Goal: Obtain resource: Download file/media

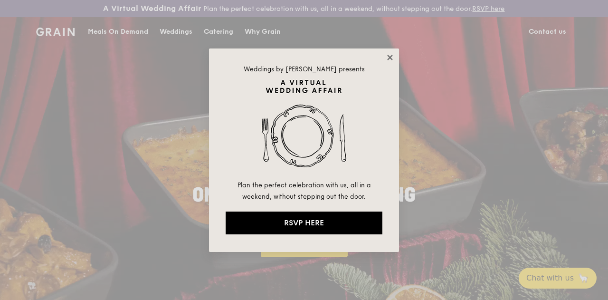
click at [394, 56] on icon at bounding box center [389, 57] width 9 height 9
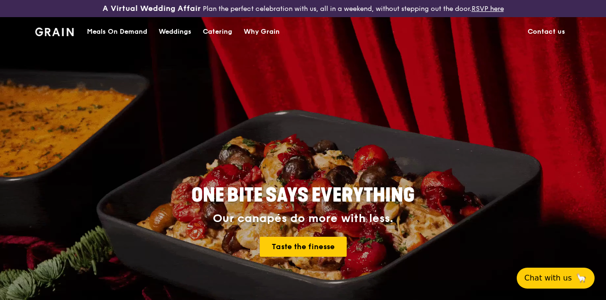
click at [224, 42] on div "Catering" at bounding box center [217, 32] width 29 height 28
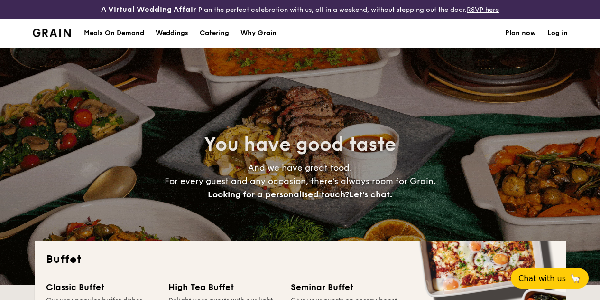
select select
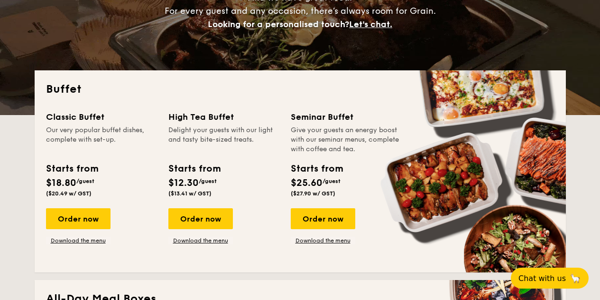
scroll to position [190, 0]
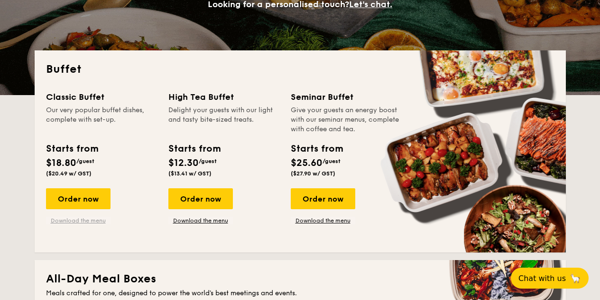
click at [83, 224] on link "Download the menu" at bounding box center [78, 220] width 65 height 8
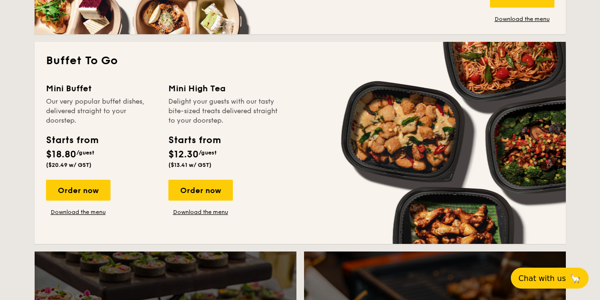
scroll to position [807, 0]
